Goal: Check status: Check status

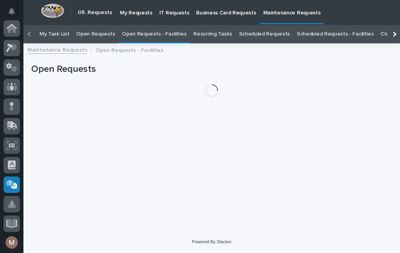
scroll to position [137, 0]
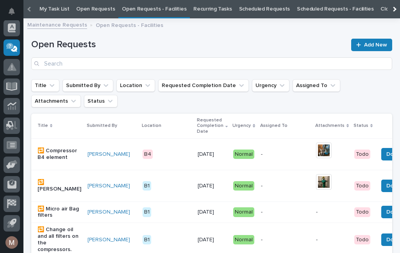
click at [151, 16] on link "Open Requests - Facilities" at bounding box center [154, 9] width 64 height 18
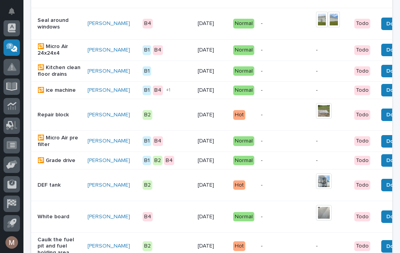
scroll to position [548, 0]
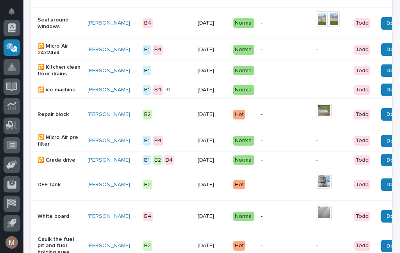
click at [46, 219] on div "White board" at bounding box center [60, 216] width 44 height 13
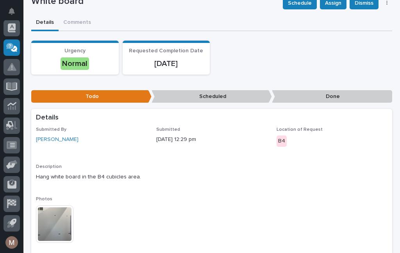
scroll to position [67, 0]
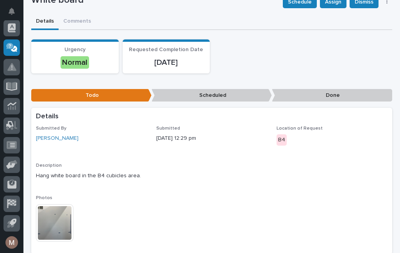
click at [52, 228] on img at bounding box center [55, 223] width 38 height 38
